Goal: Task Accomplishment & Management: Manage account settings

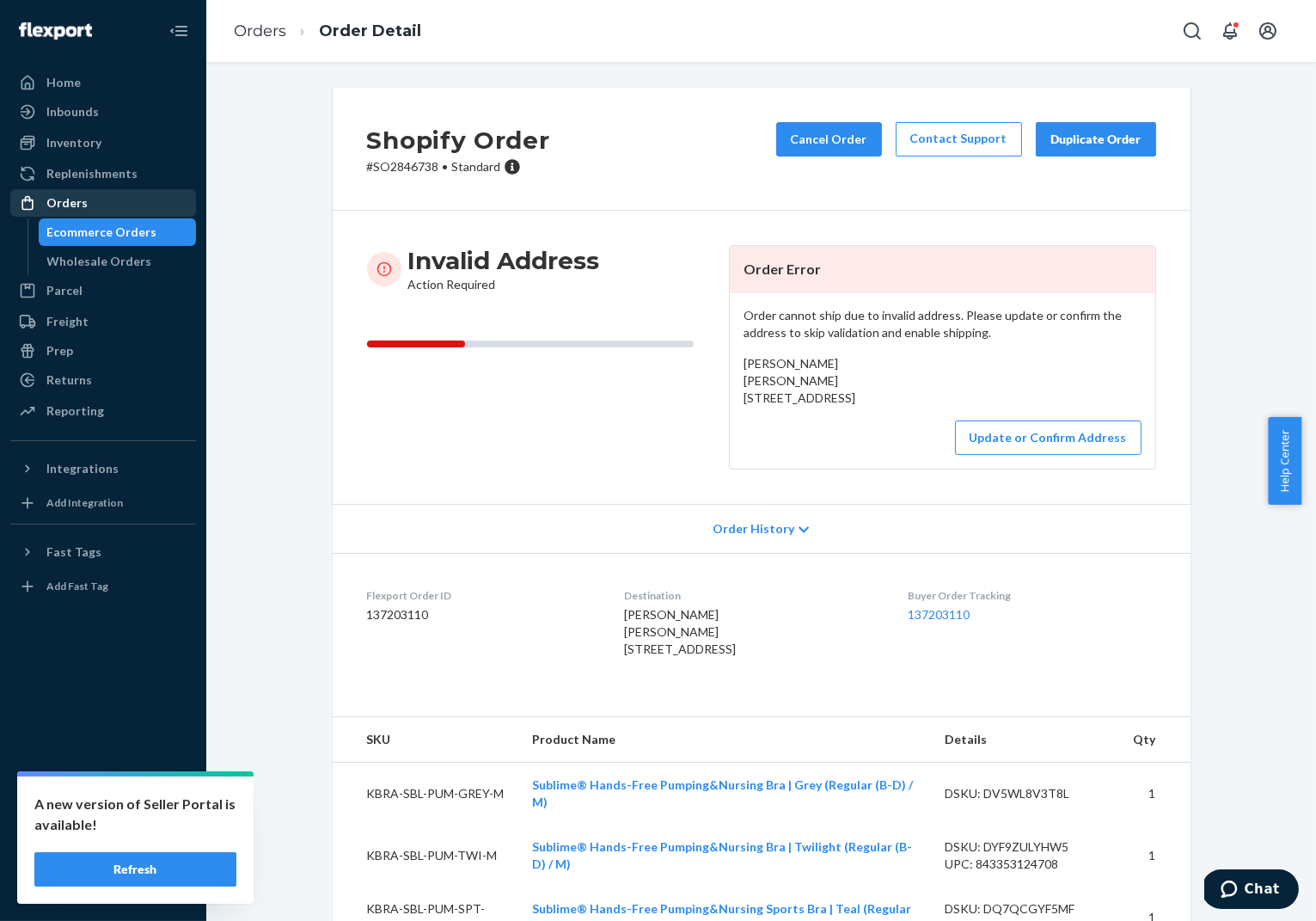
click at [68, 202] on div "Orders" at bounding box center [66, 203] width 41 height 18
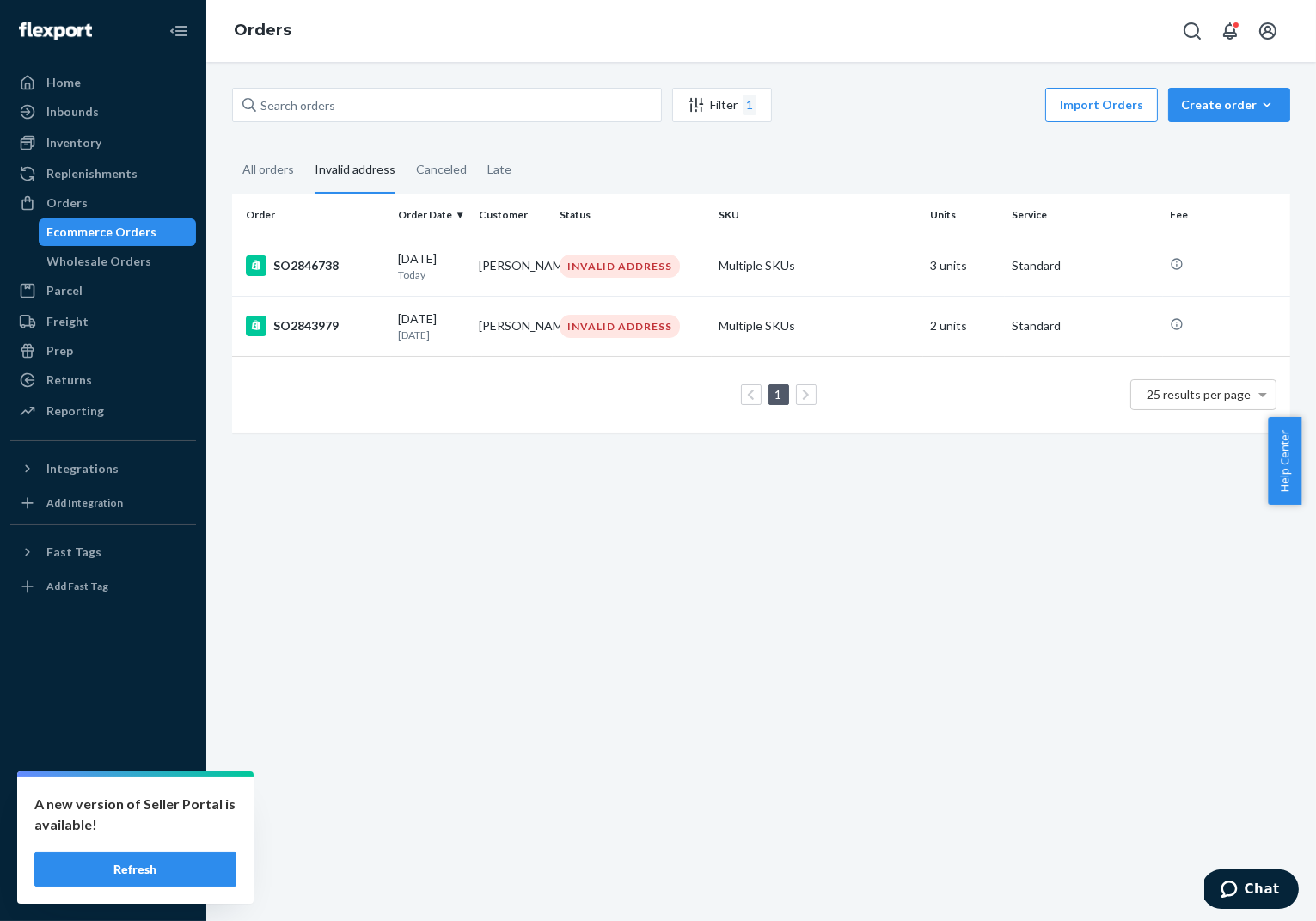
click at [415, 307] on td "[DATE] [DATE]" at bounding box center [431, 325] width 81 height 60
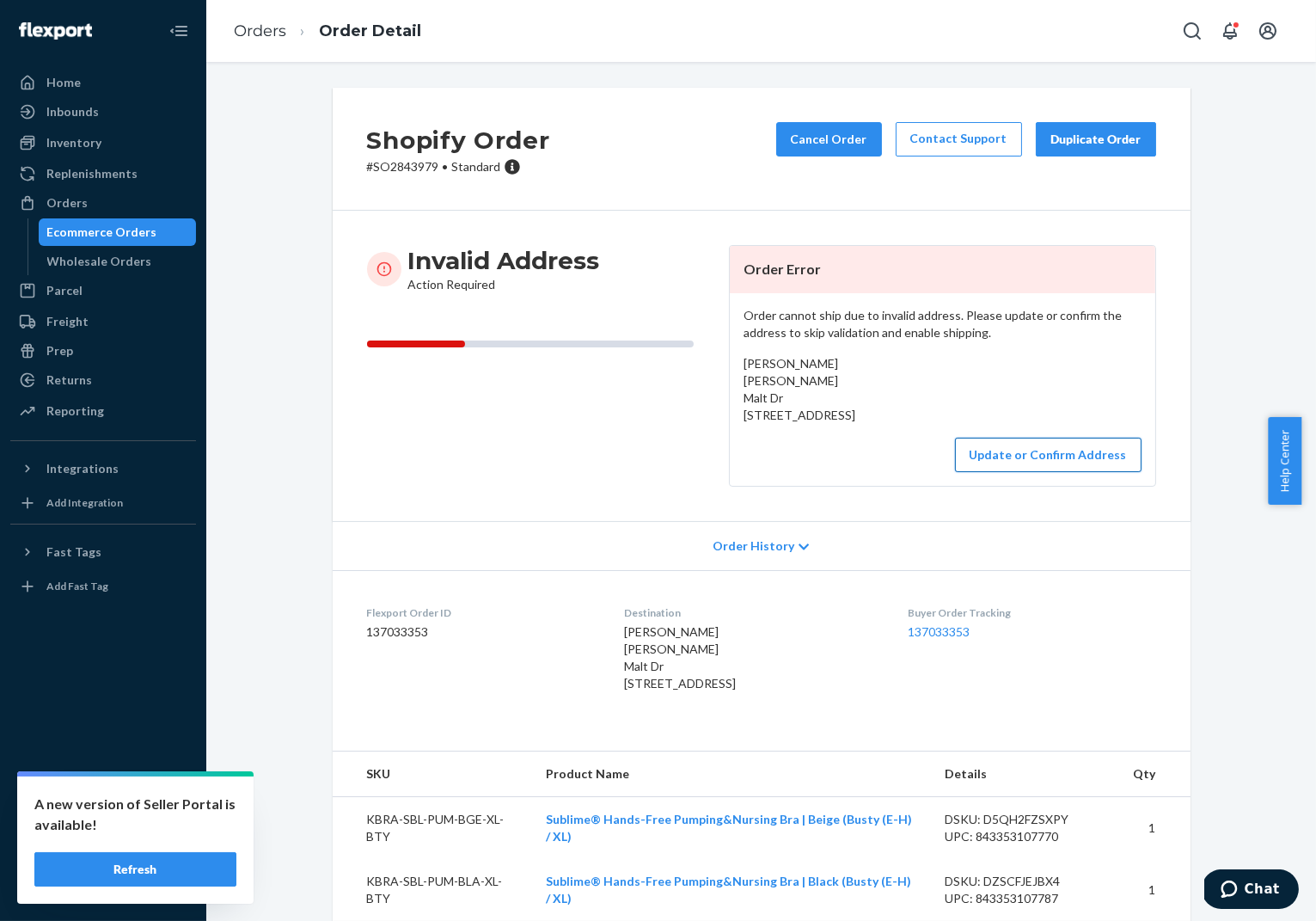
click at [1021, 472] on button "Update or Confirm Address" at bounding box center [1048, 455] width 186 height 34
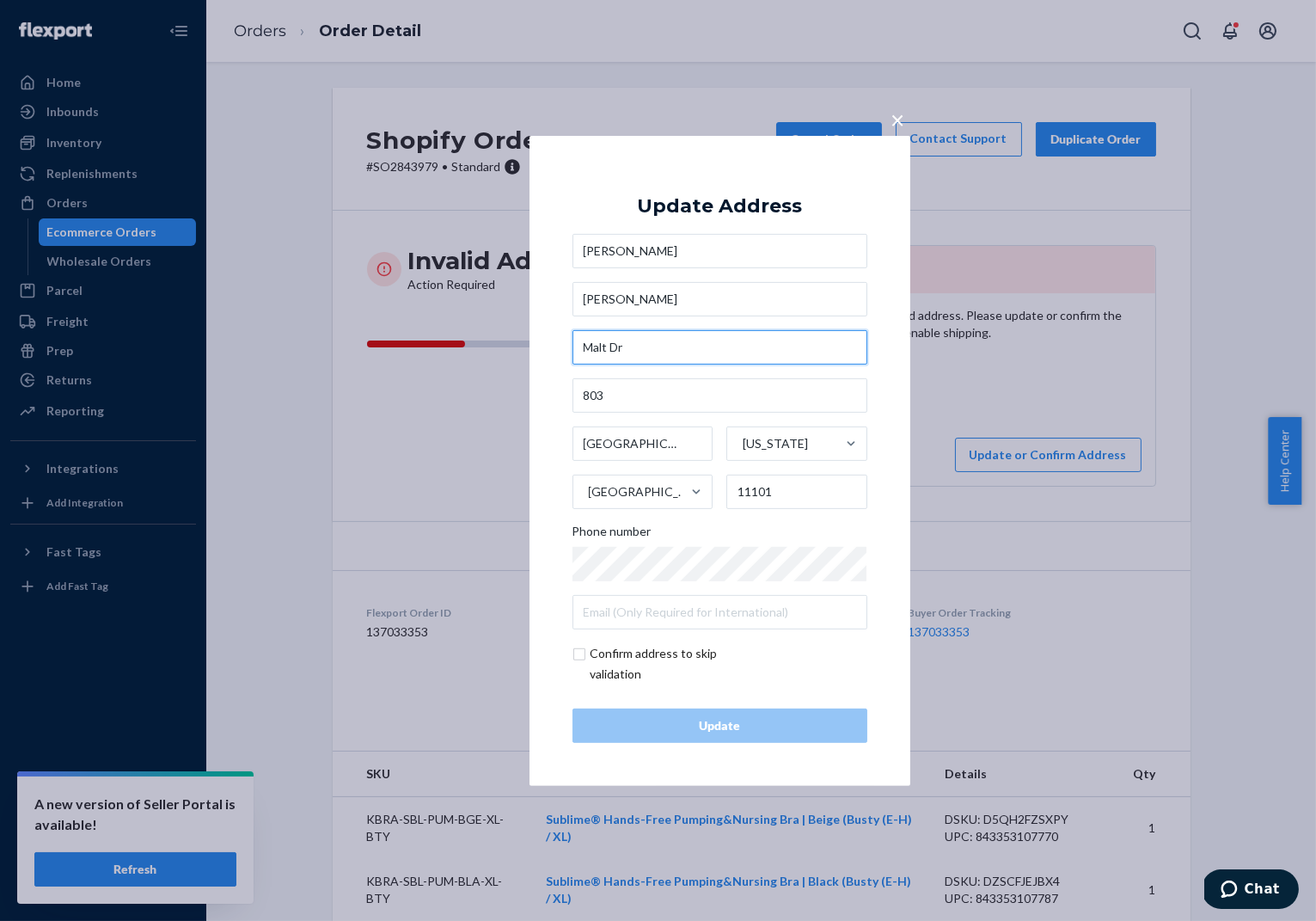
click at [609, 351] on input "Malt Dr" at bounding box center [720, 347] width 295 height 34
paste input "220"
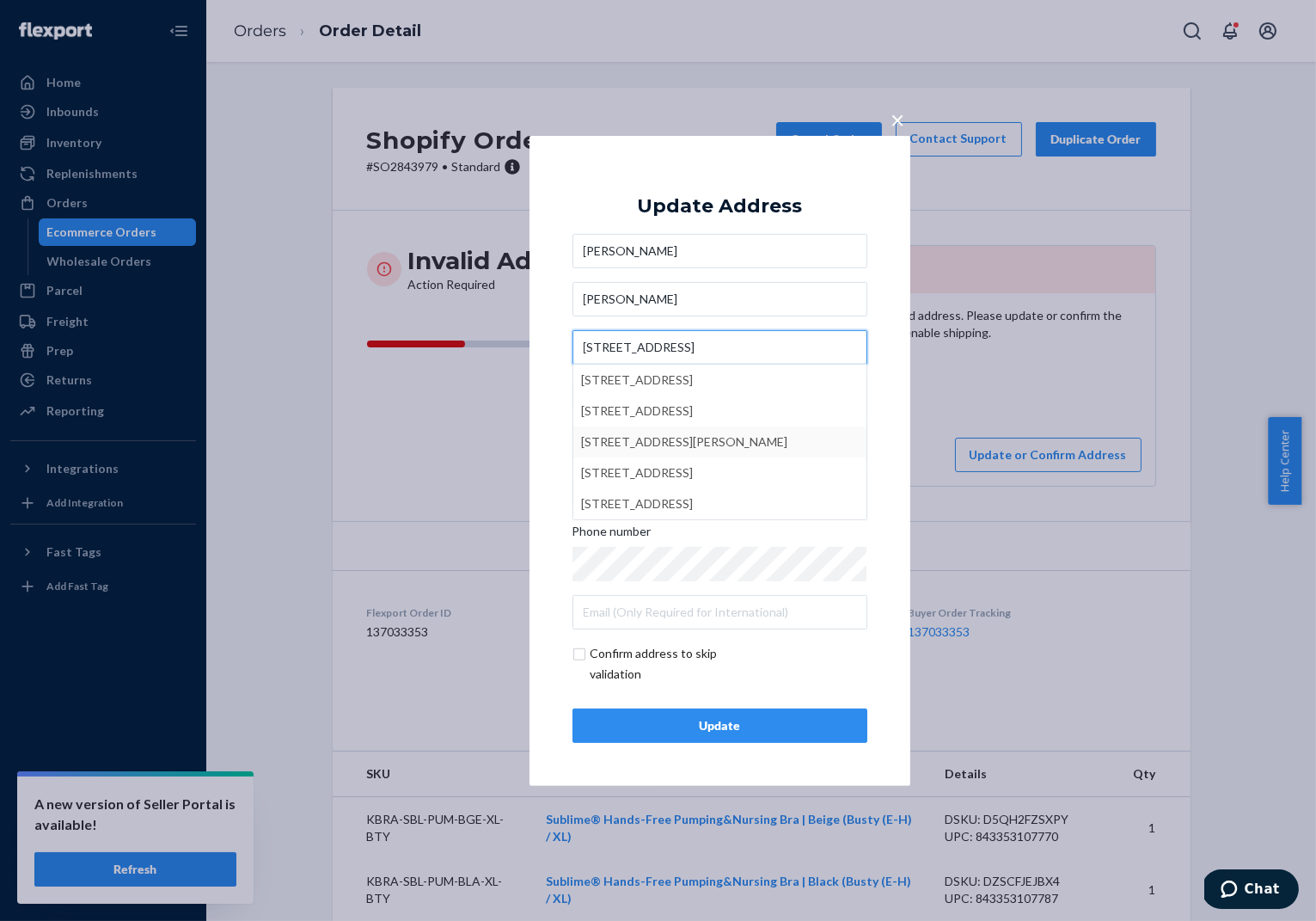
type input "[STREET_ADDRESS]"
click at [880, 433] on div "× Update Address [PERSON_NAME] [PERSON_NAME] [STREET_ADDRESS] 2-[GEOGRAPHIC_DAT…" at bounding box center [720, 459] width 381 height 650
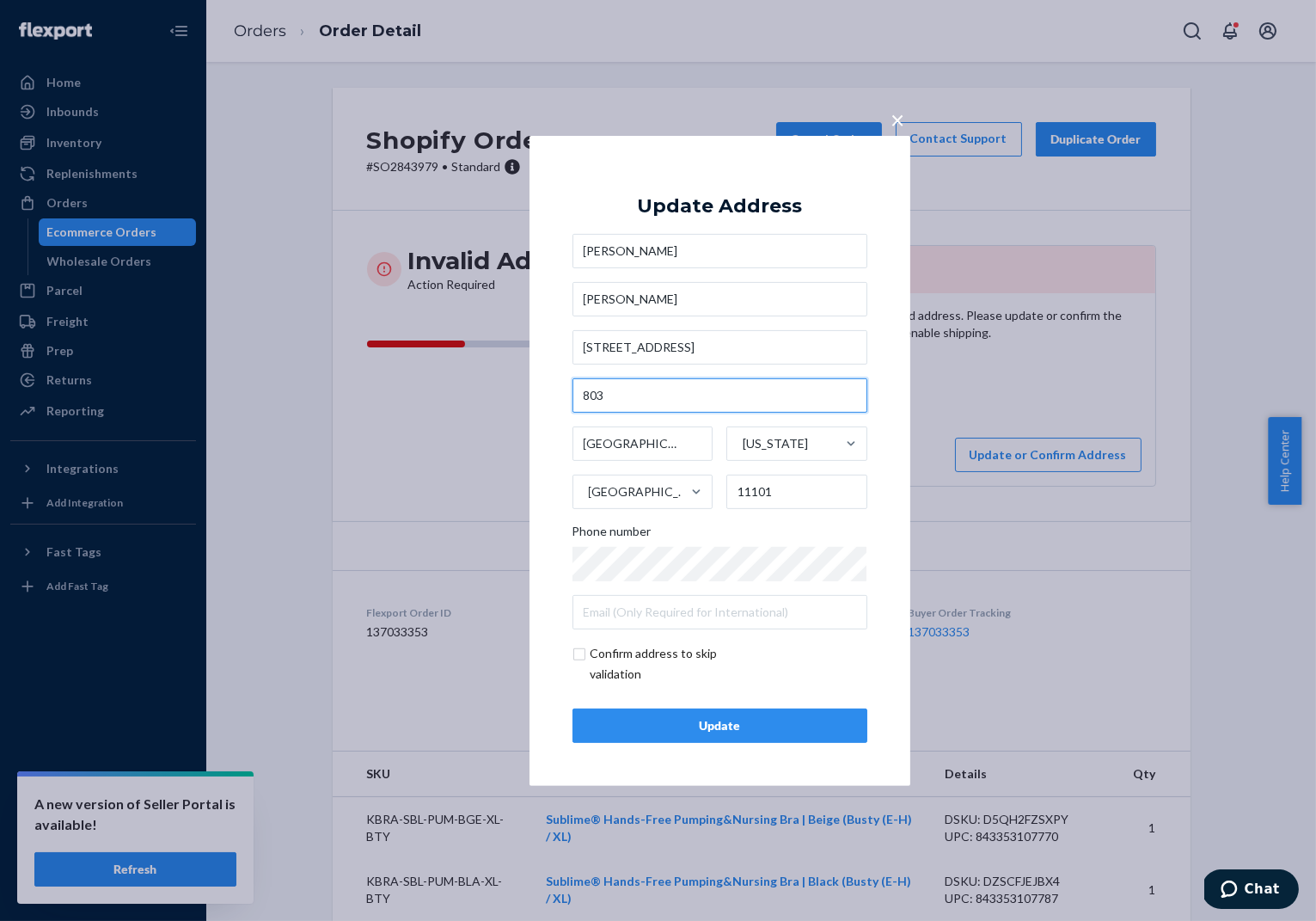
click at [588, 396] on input "803" at bounding box center [720, 395] width 295 height 34
paste input "Apt"
type input "Apt 803"
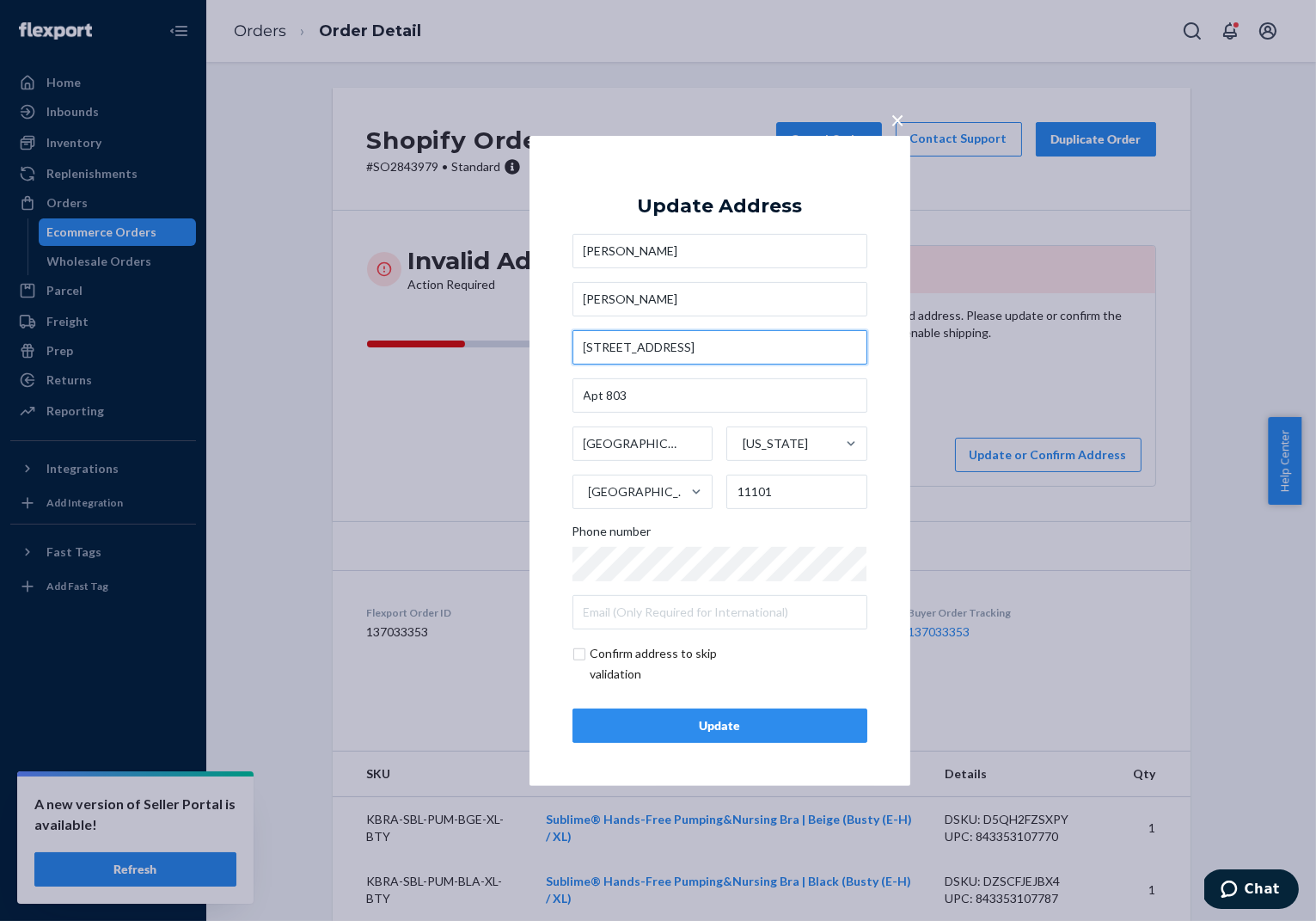
click at [672, 352] on input "[STREET_ADDRESS]" at bounding box center [720, 347] width 295 height 34
click at [701, 721] on div "Update" at bounding box center [720, 726] width 265 height 18
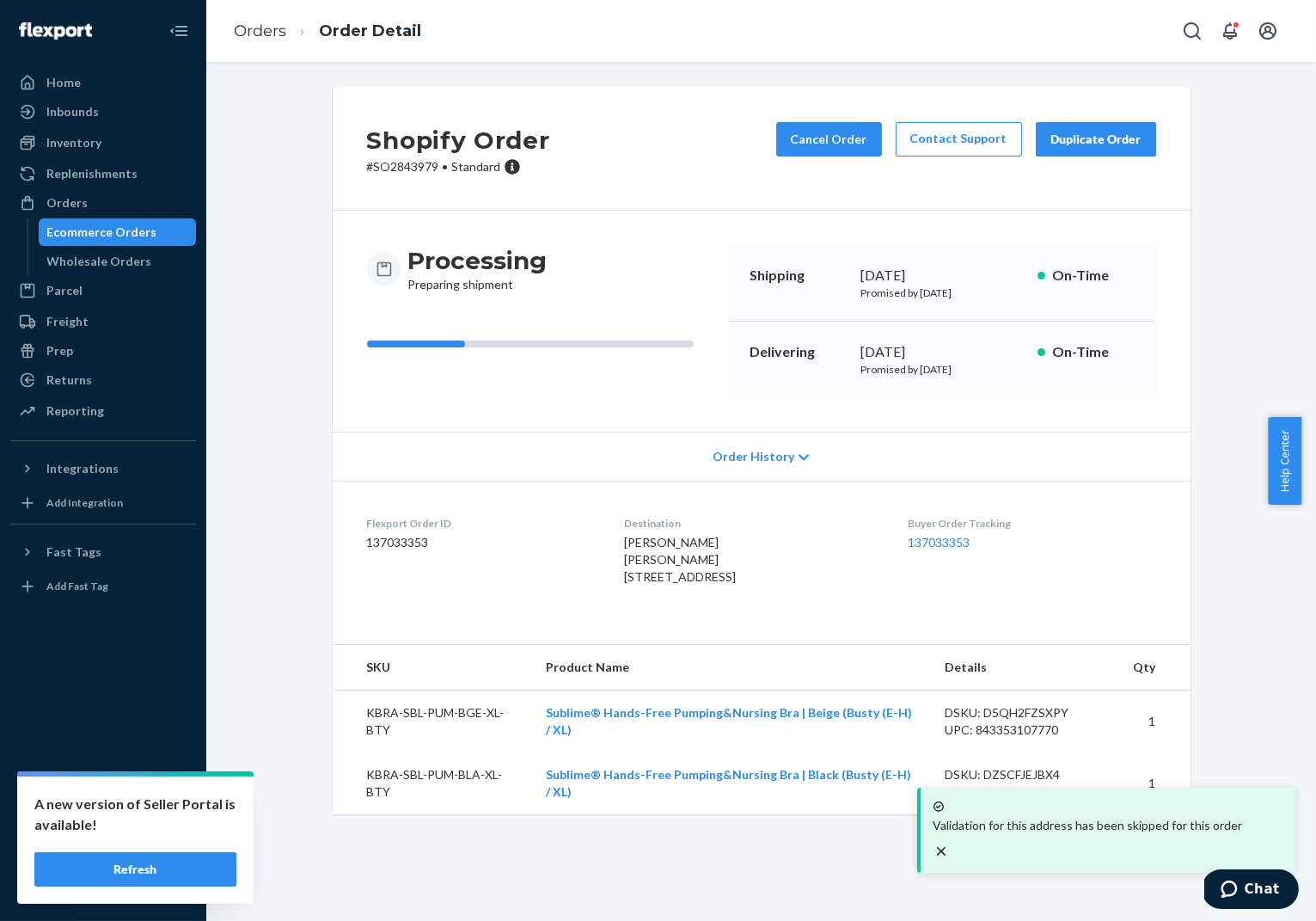
click at [397, 166] on p "# SO2843979 • Standard" at bounding box center [458, 167] width 183 height 18
copy p "SO2843979"
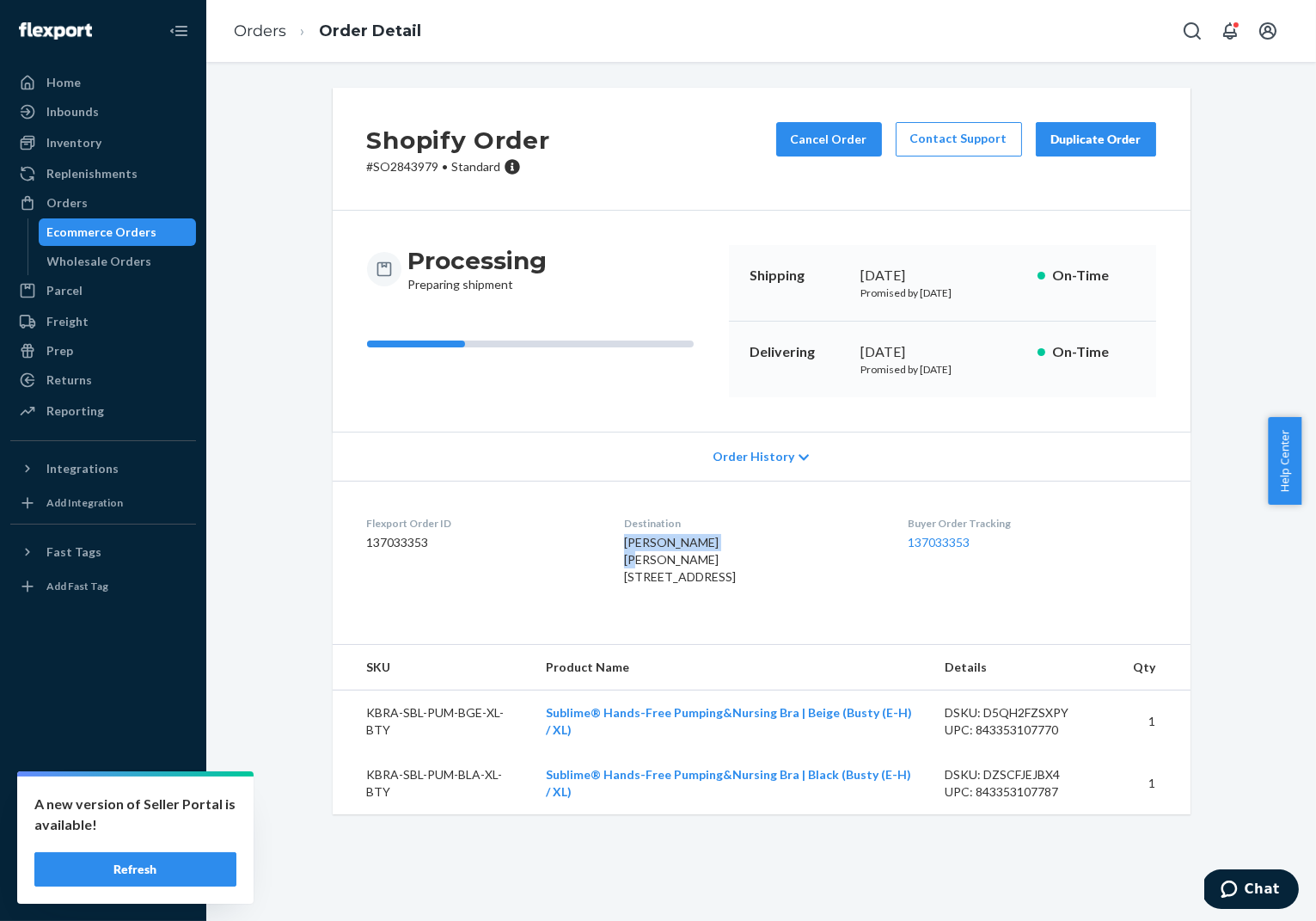
drag, startPoint x: 694, startPoint y: 543, endPoint x: 590, endPoint y: 544, distance: 104.0
click at [590, 544] on dl "Flexport Order ID 137033353 Destination [PERSON_NAME] [PERSON_NAME] [STREET_ADD…" at bounding box center [761, 553] width 858 height 147
copy span "[PERSON_NAME]"
drag, startPoint x: 706, startPoint y: 595, endPoint x: 755, endPoint y: 585, distance: 50.0
click at [707, 584] on span "[PERSON_NAME] [PERSON_NAME] [STREET_ADDRESS]" at bounding box center [679, 559] width 112 height 49
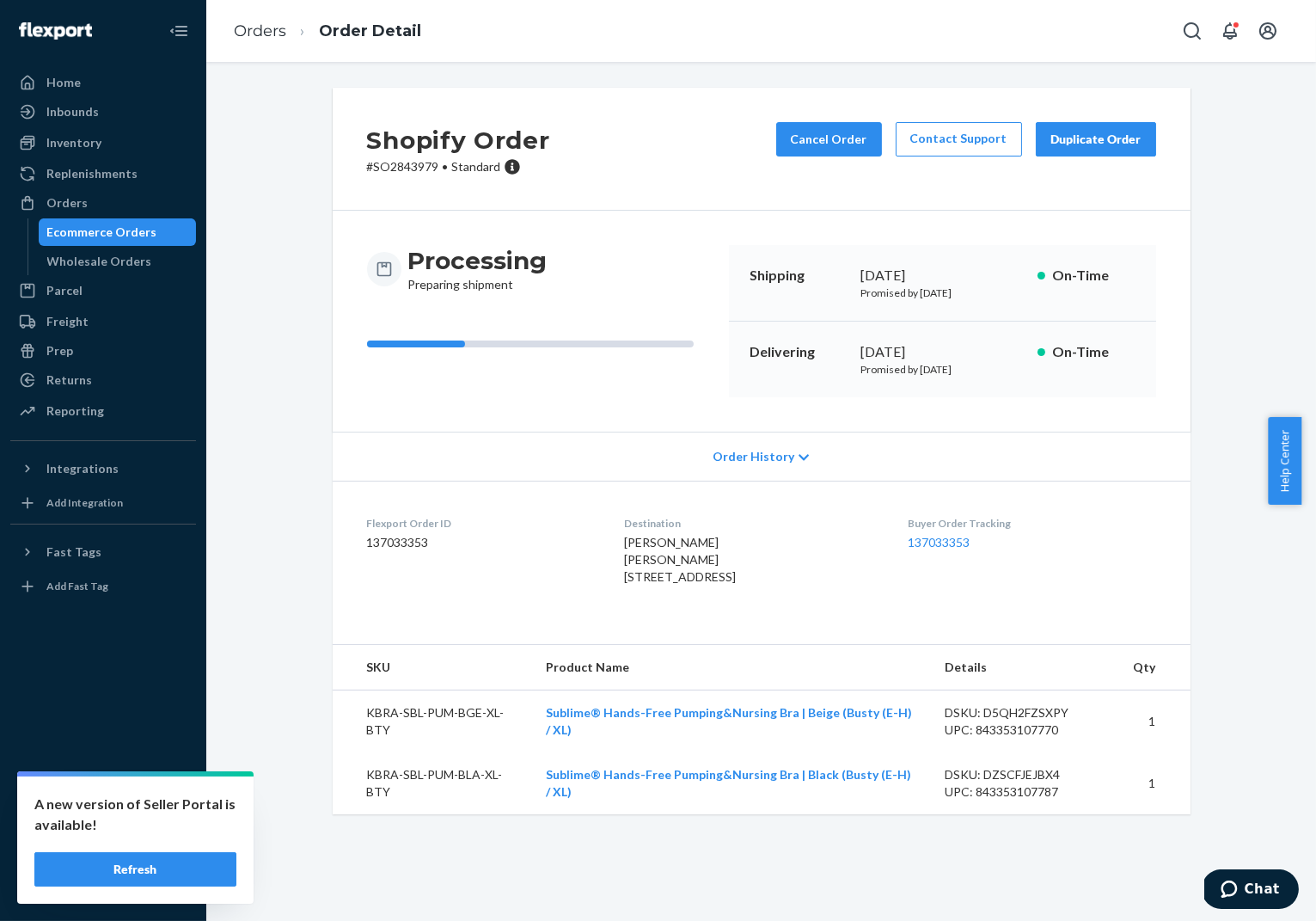
drag, startPoint x: 737, startPoint y: 594, endPoint x: 582, endPoint y: 582, distance: 155.5
click at [582, 582] on dl "Flexport Order ID 137033353 Destination [PERSON_NAME] [PERSON_NAME] [STREET_ADD…" at bounding box center [761, 553] width 858 height 147
copy span "[STREET_ADDRESS][PERSON_NAME]"
